Goal: Transaction & Acquisition: Purchase product/service

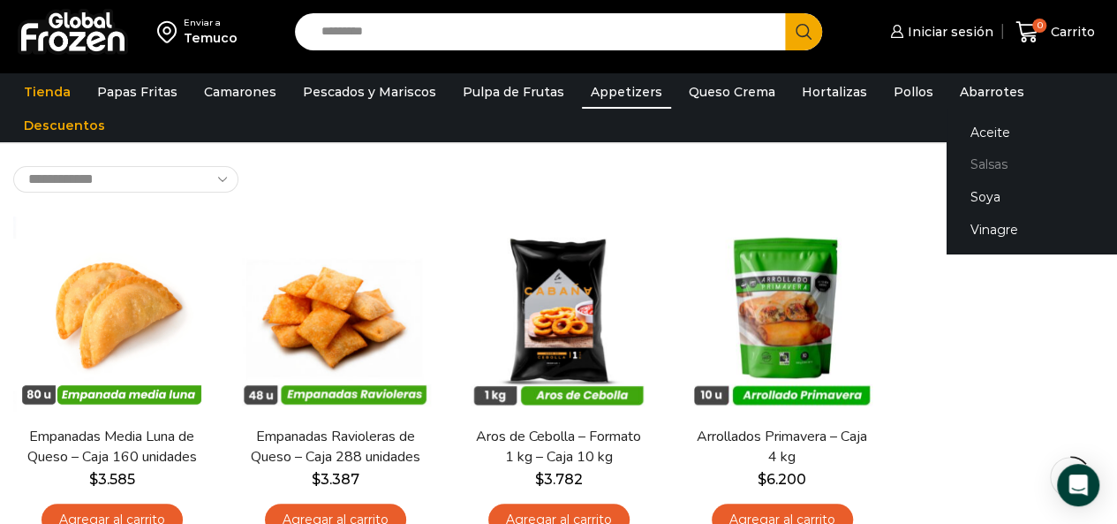
click at [972, 160] on link "Salsas" at bounding box center [1058, 164] width 223 height 33
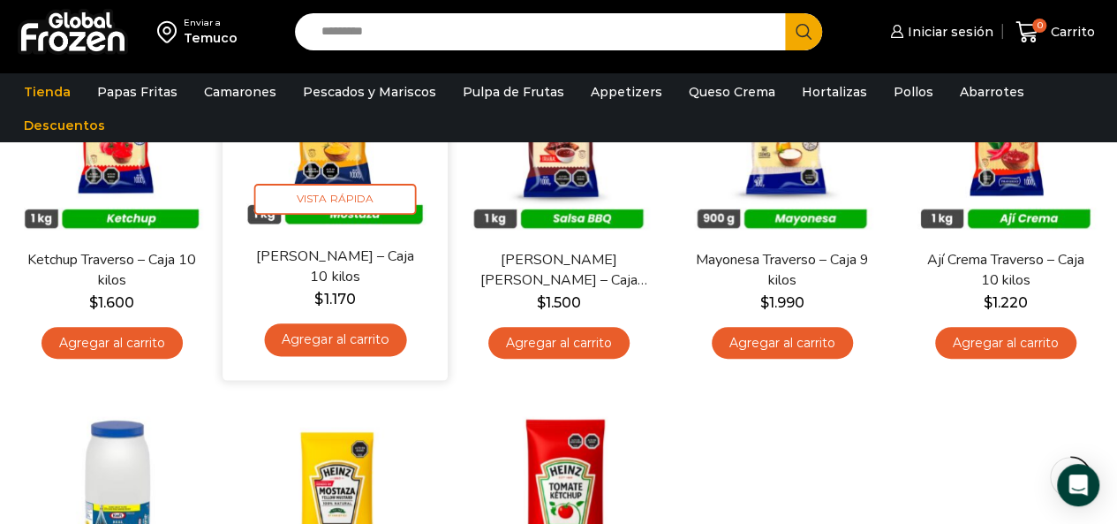
scroll to position [530, 0]
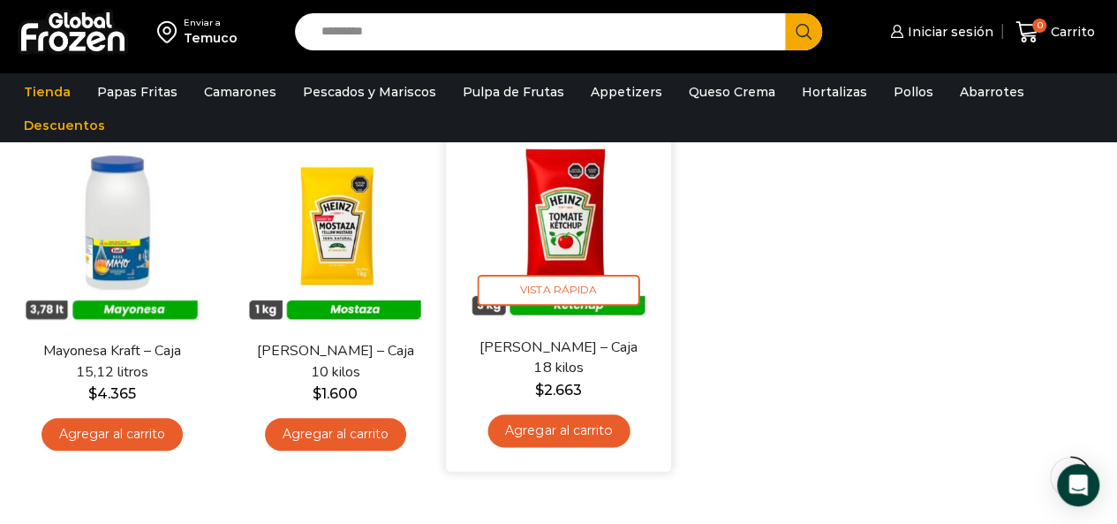
click at [608, 225] on img at bounding box center [558, 224] width 199 height 199
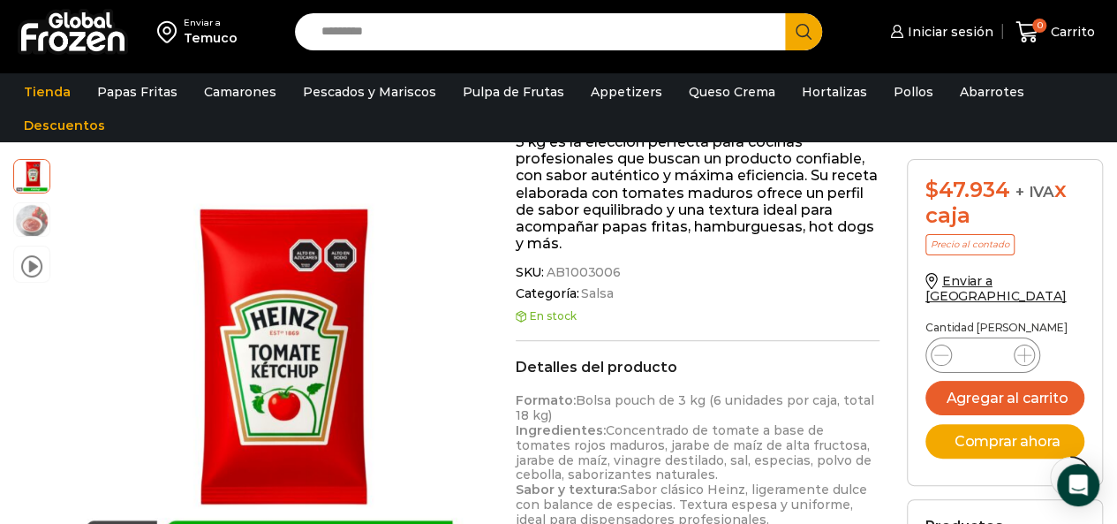
scroll to position [354, 0]
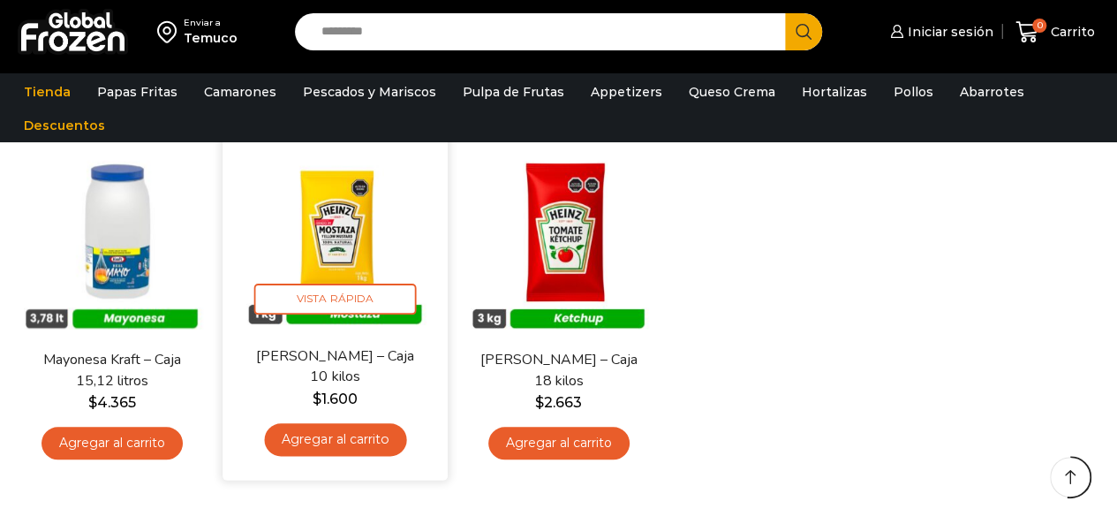
scroll to position [530, 0]
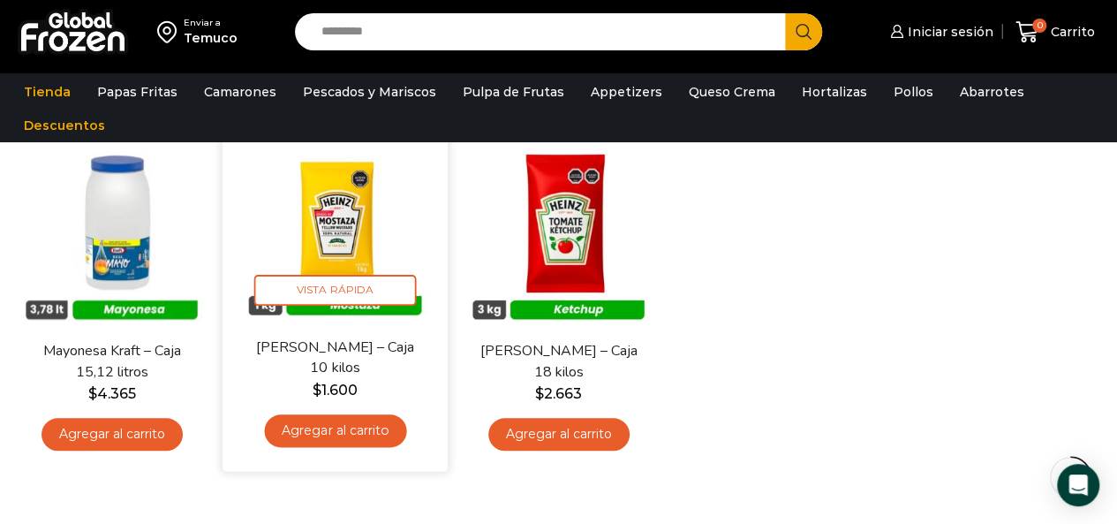
click at [343, 234] on img at bounding box center [335, 224] width 199 height 199
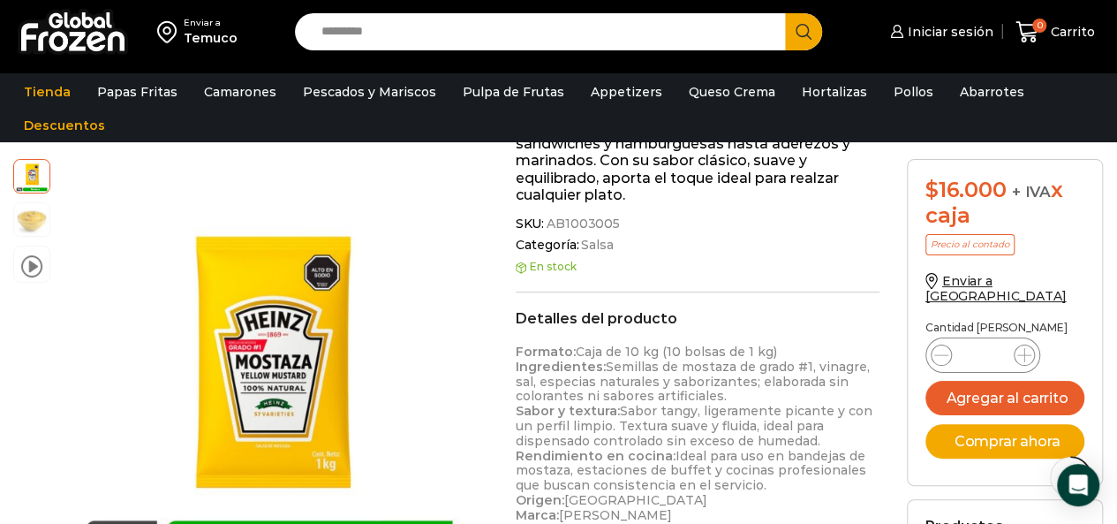
scroll to position [354, 0]
